Goal: Task Accomplishment & Management: Manage account settings

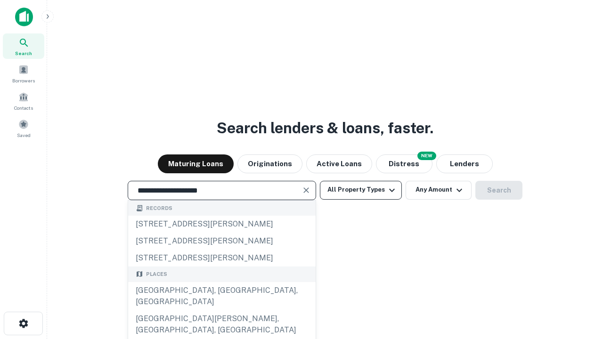
click at [221, 310] on div "[GEOGRAPHIC_DATA], [GEOGRAPHIC_DATA], [GEOGRAPHIC_DATA]" at bounding box center [221, 296] width 187 height 28
click at [361, 190] on button "All Property Types" at bounding box center [361, 190] width 82 height 19
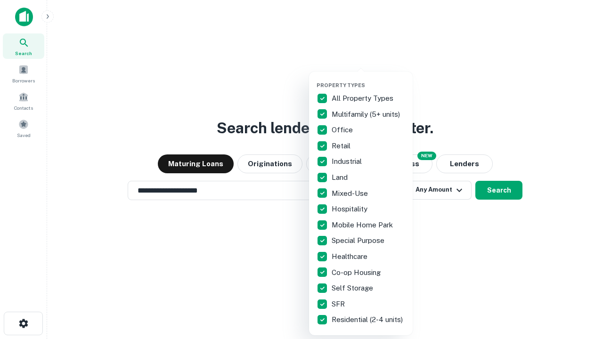
type input "**********"
click at [368, 79] on button "button" at bounding box center [369, 79] width 104 height 0
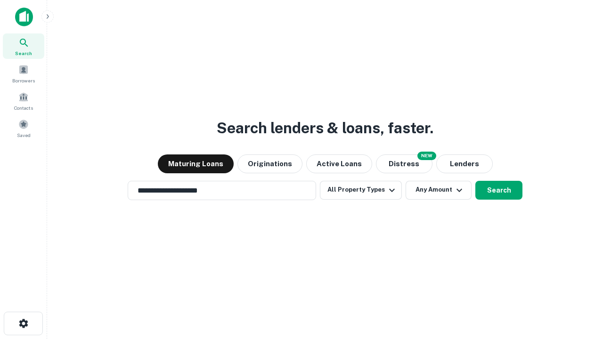
scroll to position [15, 0]
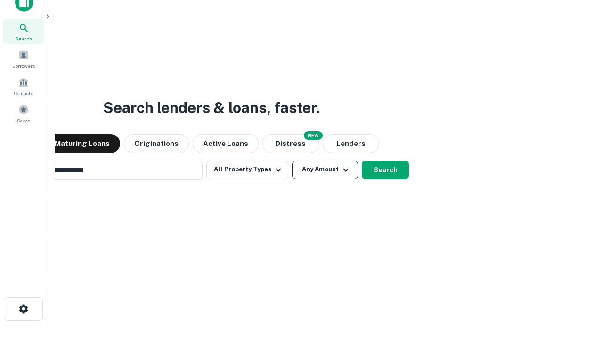
click at [292, 161] on button "Any Amount" at bounding box center [325, 170] width 66 height 19
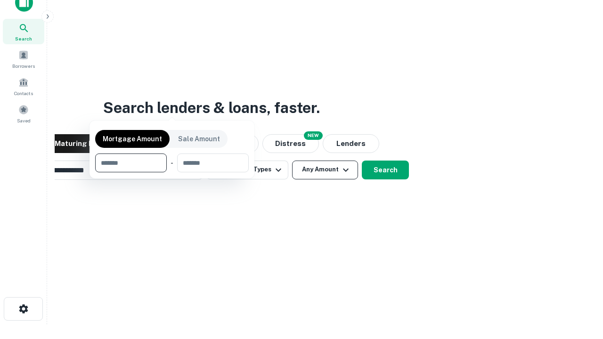
scroll to position [15, 0]
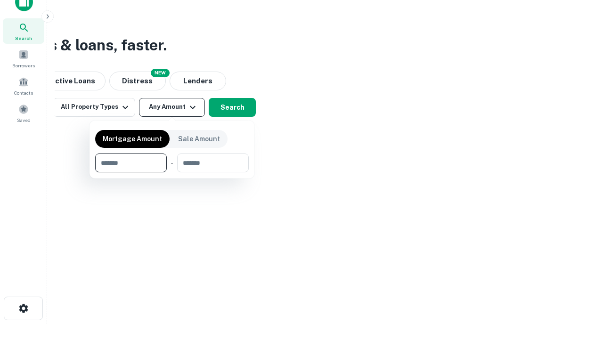
type input "*******"
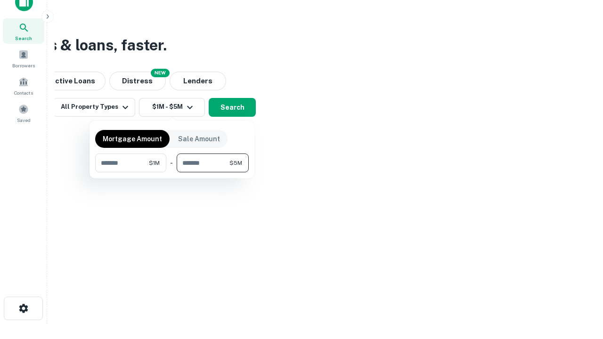
type input "*******"
click at [172, 172] on button "button" at bounding box center [172, 172] width 154 height 0
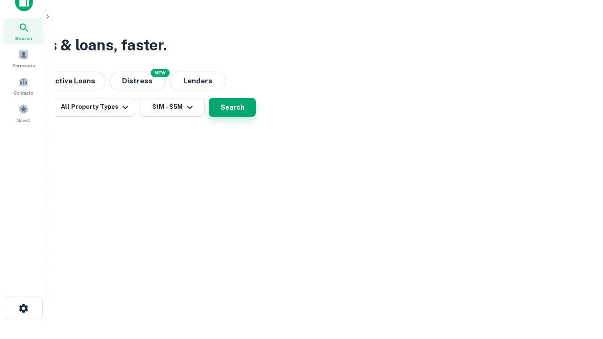
click at [256, 117] on button "Search" at bounding box center [232, 107] width 47 height 19
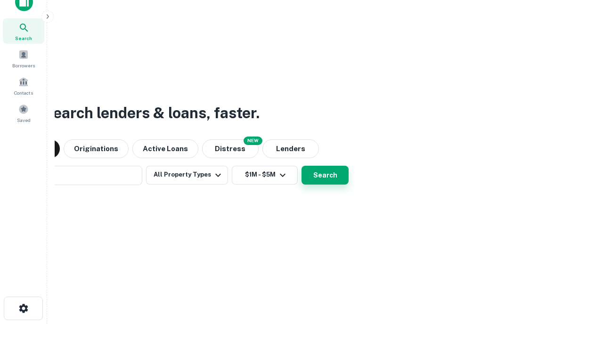
scroll to position [15, 0]
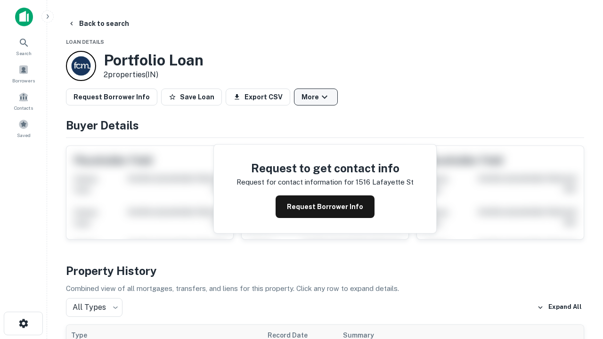
click at [316, 97] on button "More" at bounding box center [316, 97] width 44 height 17
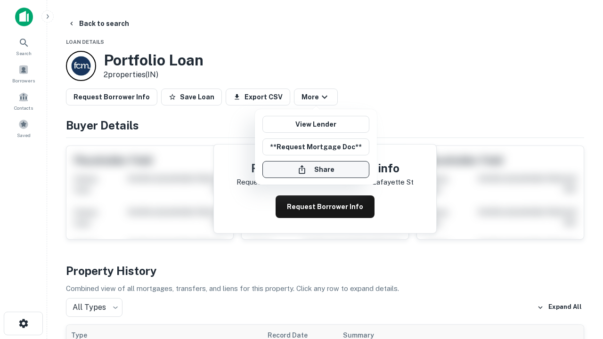
click at [316, 170] on button "Share" at bounding box center [315, 169] width 107 height 17
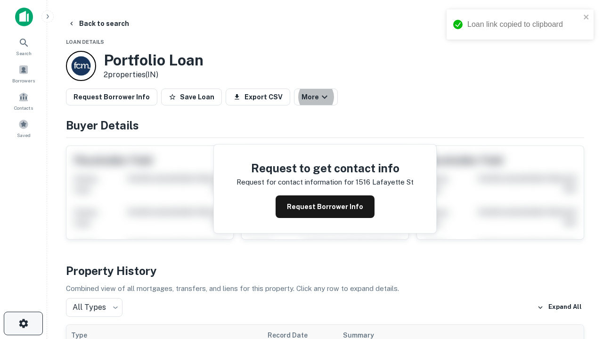
click at [23, 324] on icon "button" at bounding box center [23, 323] width 11 height 11
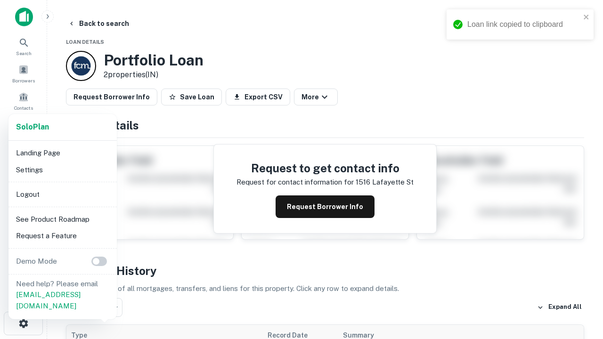
click at [62, 194] on li "Logout" at bounding box center [62, 194] width 101 height 17
